Goal: Check status: Check status

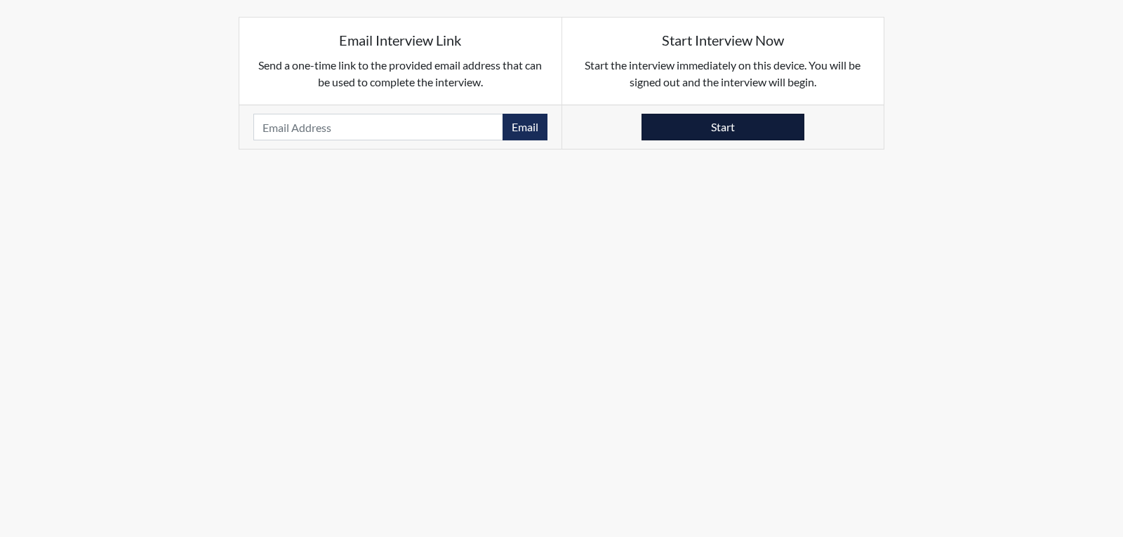
click at [729, 135] on button "Start" at bounding box center [722, 127] width 163 height 27
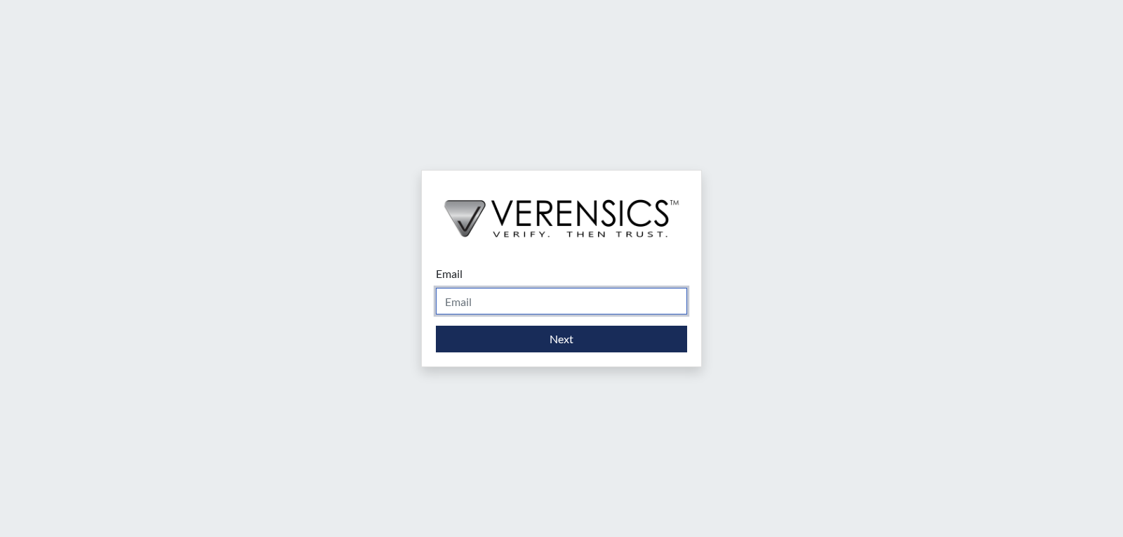
click at [613, 299] on input "Email" at bounding box center [561, 301] width 251 height 27
type input "[PERSON_NAME][EMAIL_ADDRESS][PERSON_NAME][DOMAIN_NAME]"
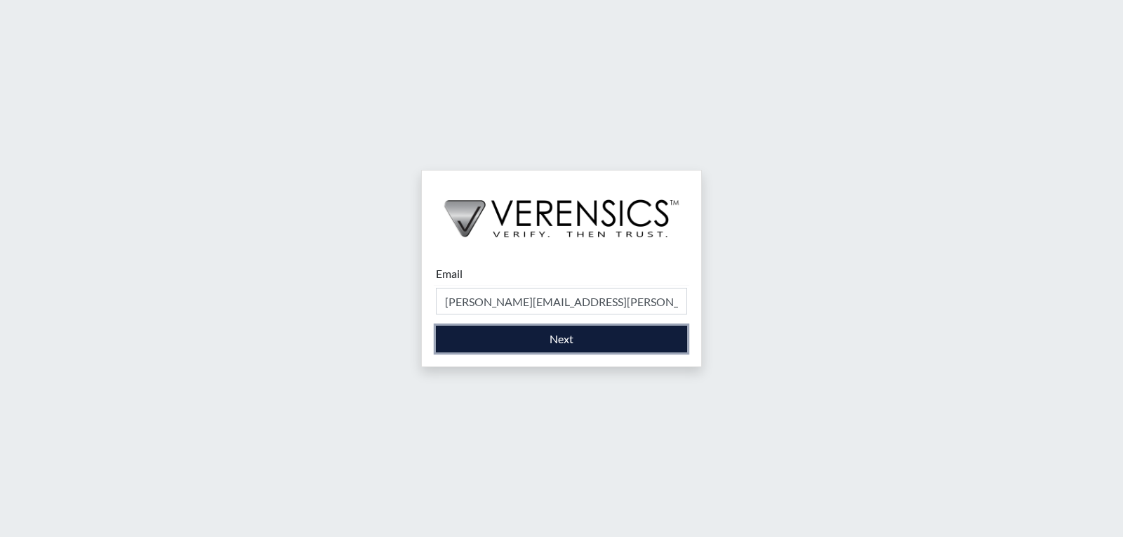
click at [540, 338] on button "Next" at bounding box center [561, 339] width 251 height 27
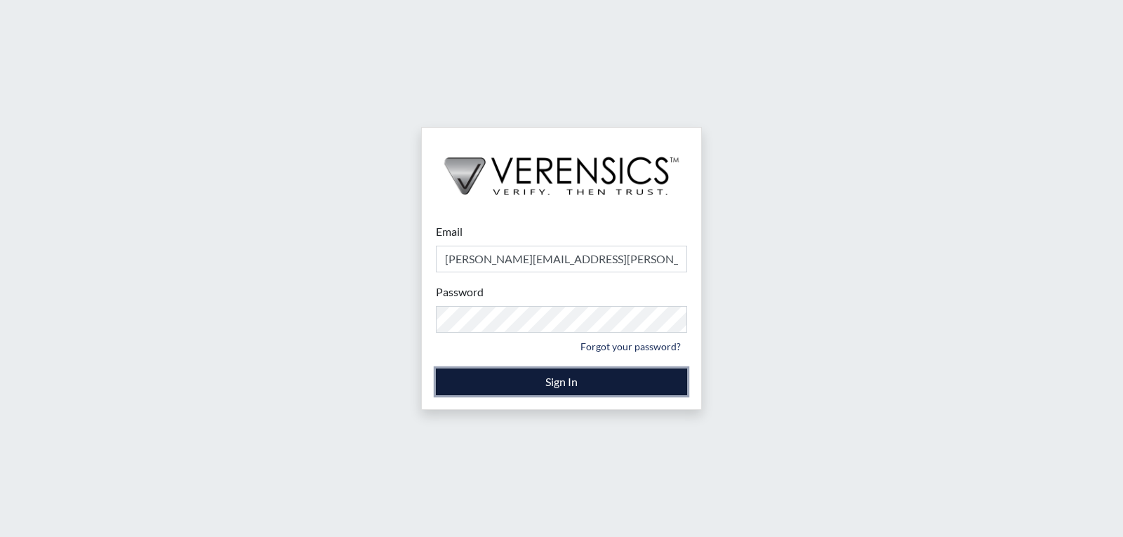
click at [587, 387] on button "Sign In" at bounding box center [561, 381] width 251 height 27
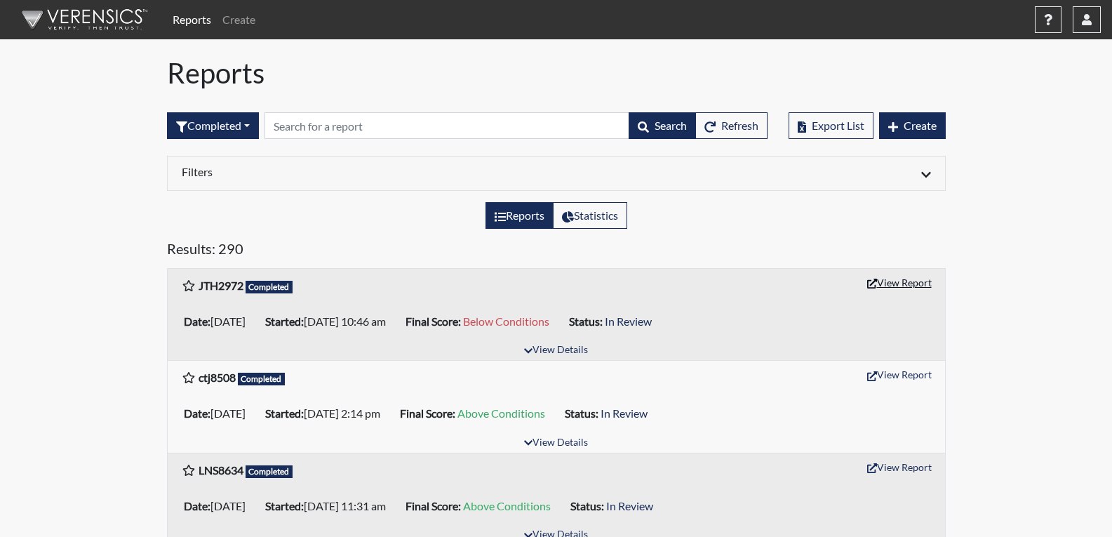
click at [917, 281] on button "View Report" at bounding box center [899, 283] width 77 height 22
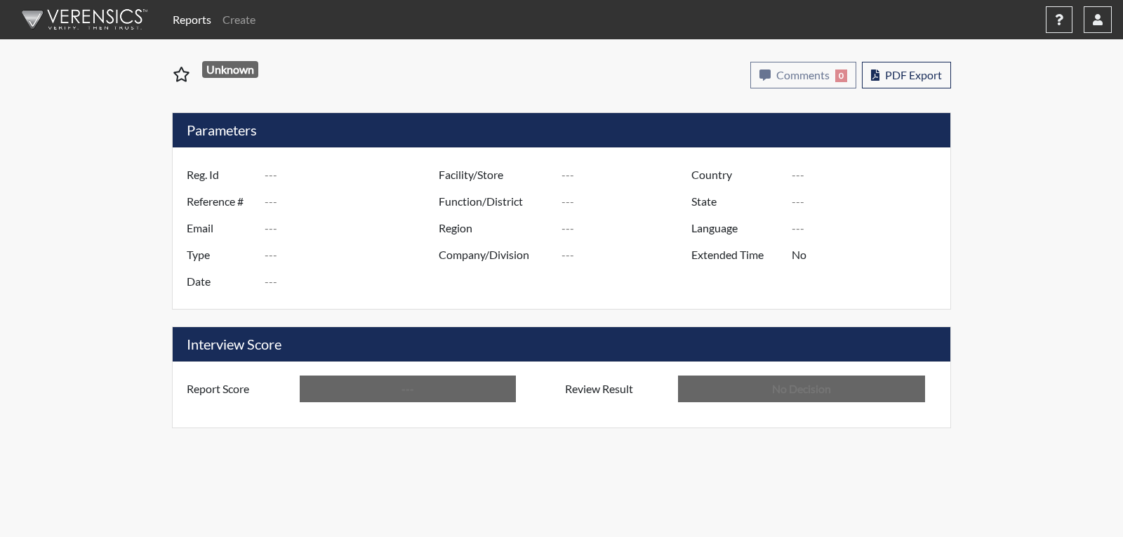
type input "JTH2972"
type input "51513"
type input "---"
type input "Corrections Pre-Employment"
type input "Sep 30, 2025"
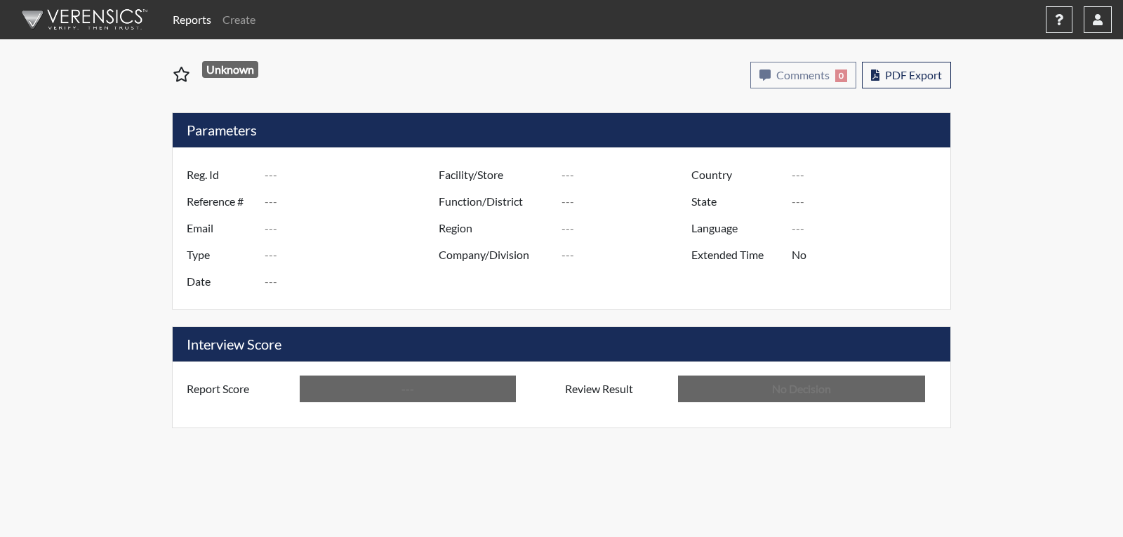
type input "[PERSON_NAME]"
type input "[GEOGRAPHIC_DATA]"
type input "[US_STATE]"
type input "English"
type input "Below Conditions"
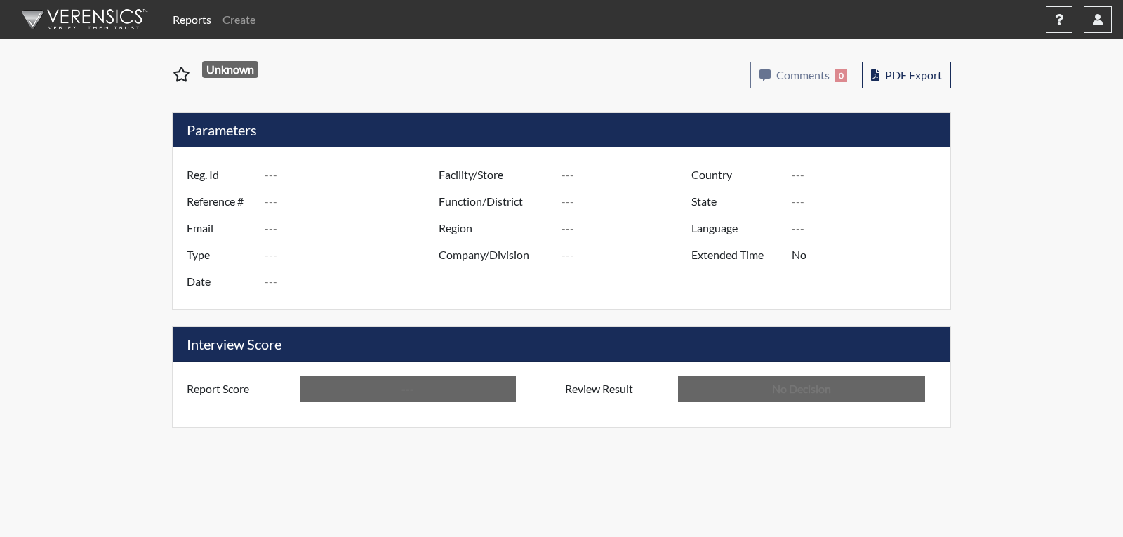
type input "In Review"
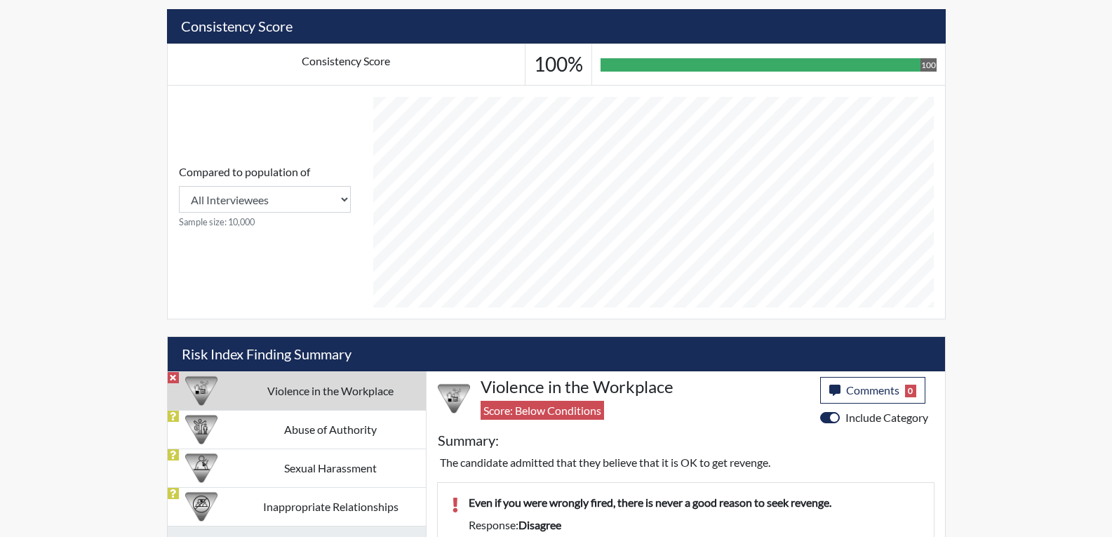
scroll to position [566, 0]
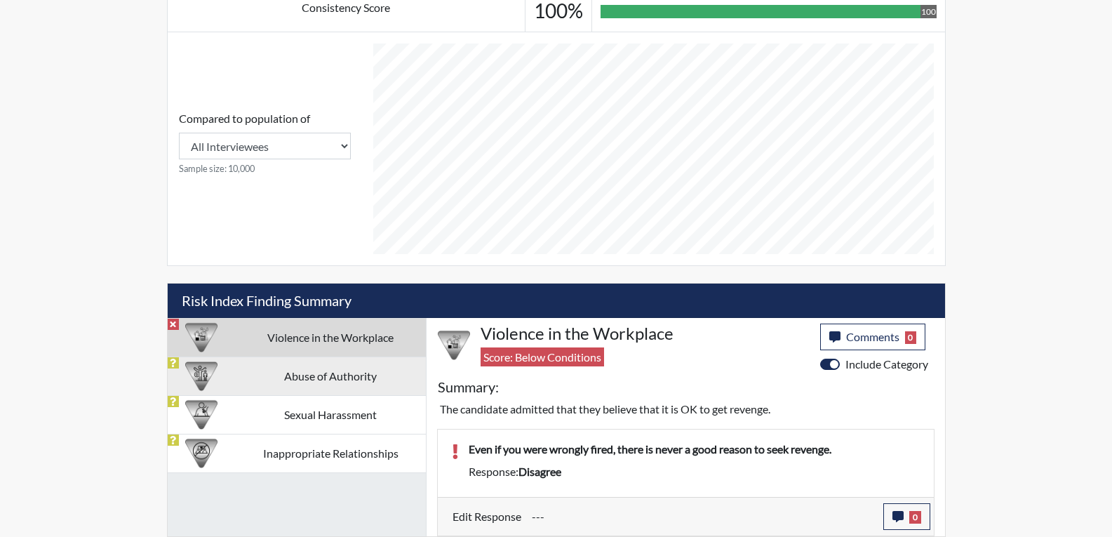
click at [326, 375] on td "Abuse of Authority" at bounding box center [331, 376] width 190 height 39
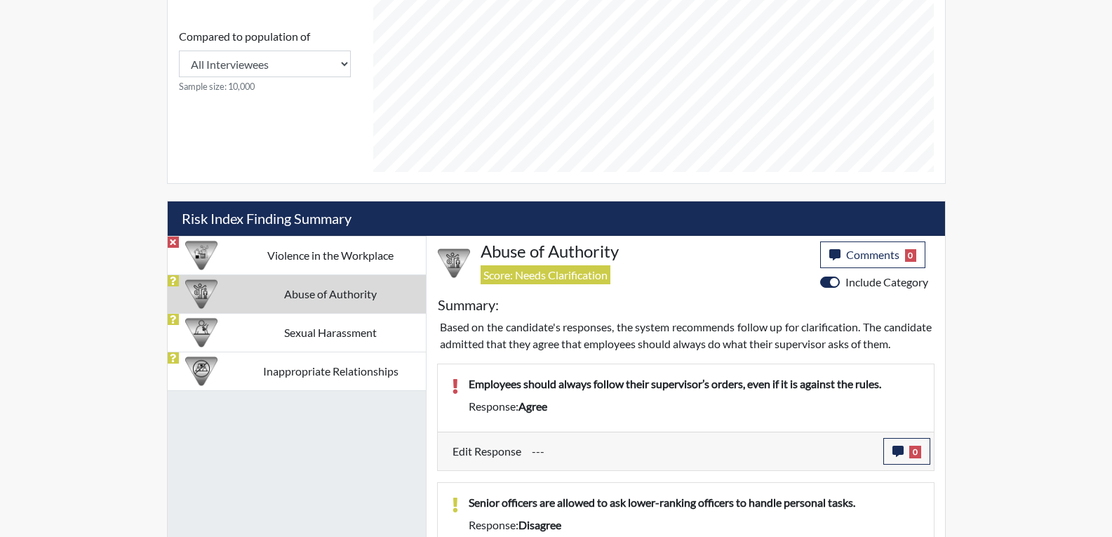
scroll to position [748, 0]
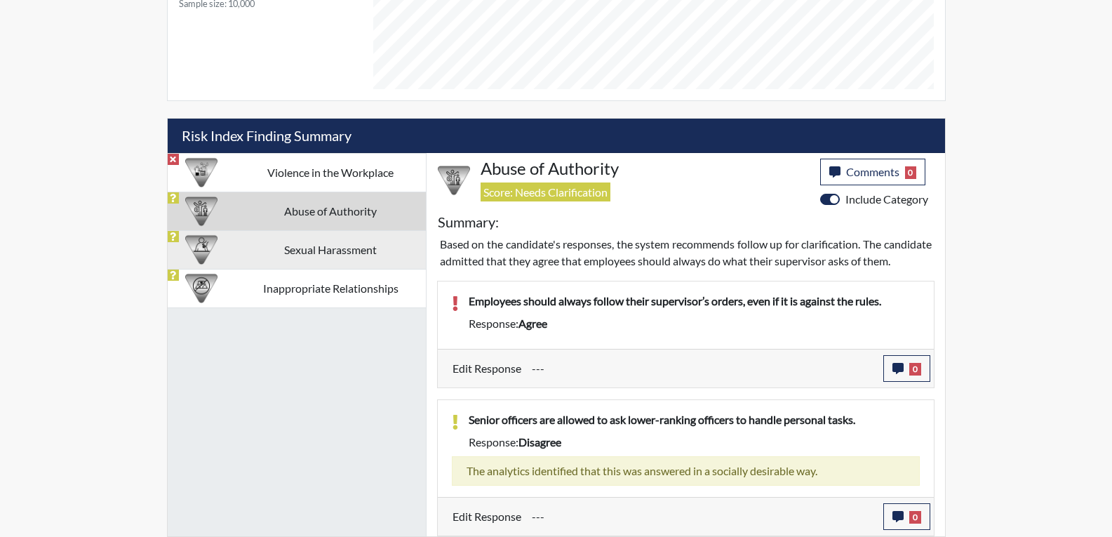
click at [299, 235] on td "Sexual Harassment" at bounding box center [331, 249] width 190 height 39
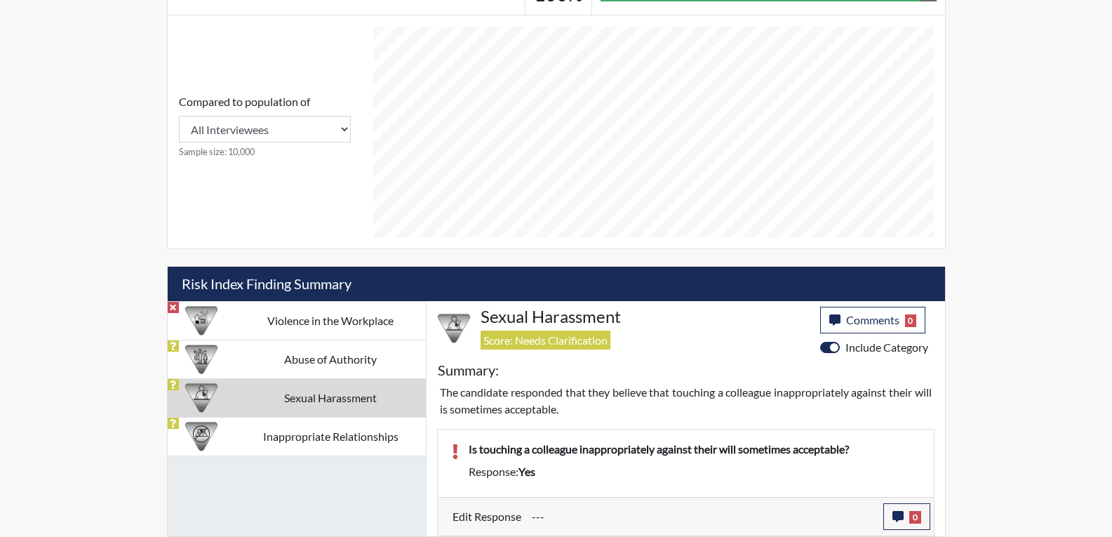
click at [325, 437] on td "Inappropriate Relationships" at bounding box center [331, 436] width 190 height 39
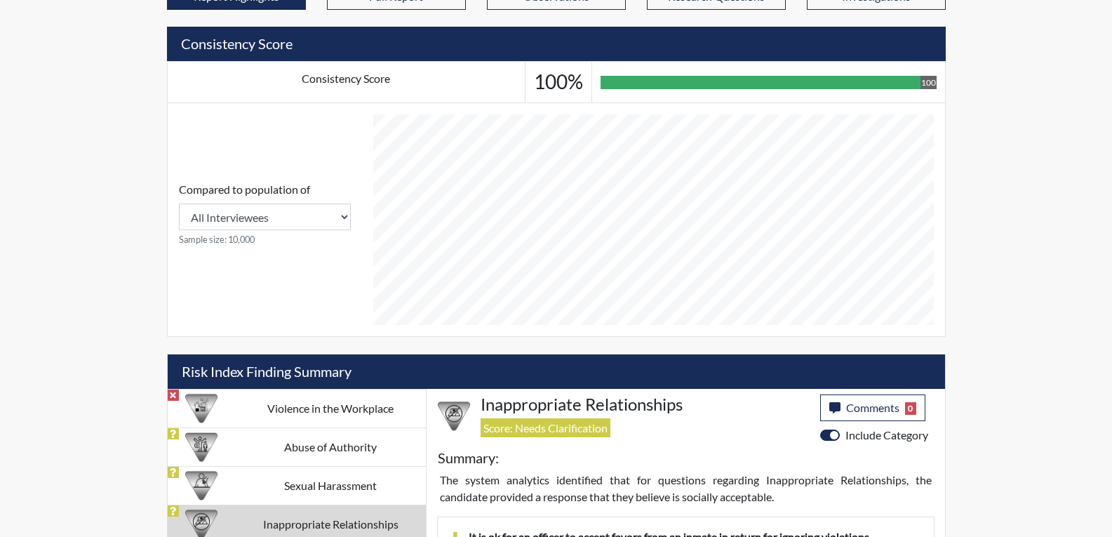
scroll to position [332, 0]
